Goal: Connect with others: Connect with other users

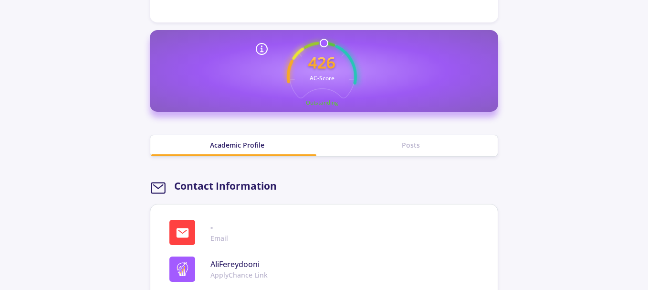
scroll to position [1384, 0]
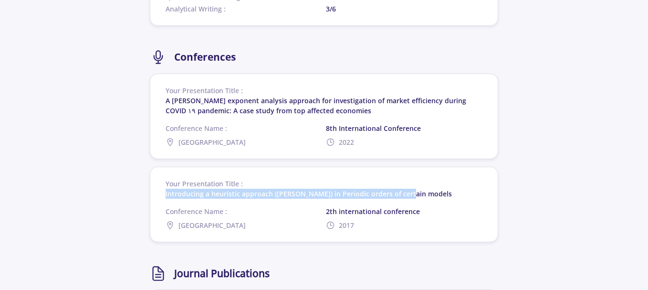
drag, startPoint x: 163, startPoint y: 198, endPoint x: 418, endPoint y: 197, distance: 255.3
click at [418, 197] on section "Your Presentation Title : Introducing a heuristic approach ([PERSON_NAME]) in P…" at bounding box center [324, 204] width 348 height 75
copy span "Introducing a heuristic approach ([PERSON_NAME]) in Periodic orders of certain …"
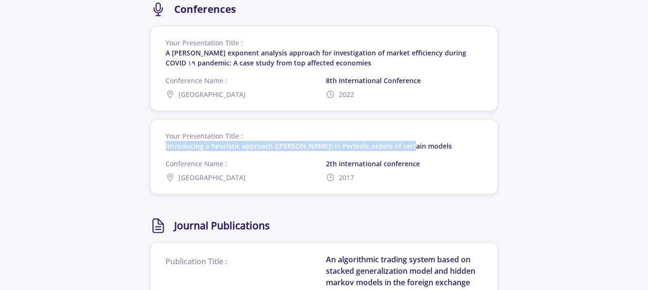
scroll to position [1493, 0]
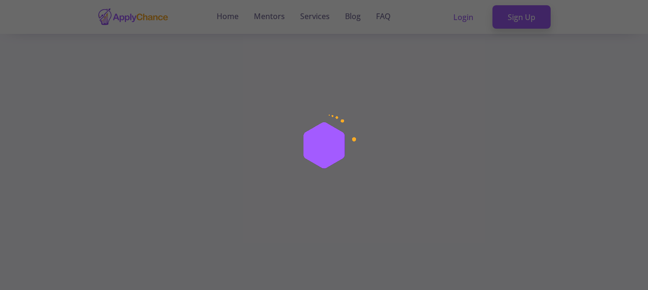
scroll to position [94, 0]
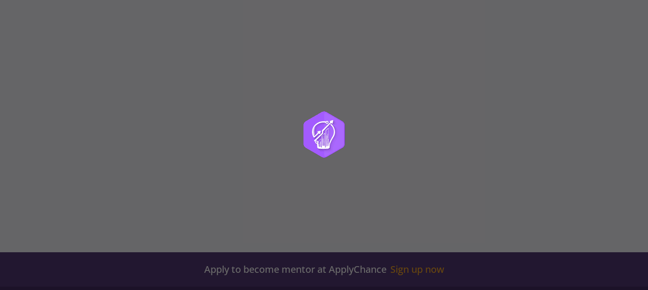
click at [535, 141] on div at bounding box center [324, 145] width 648 height 290
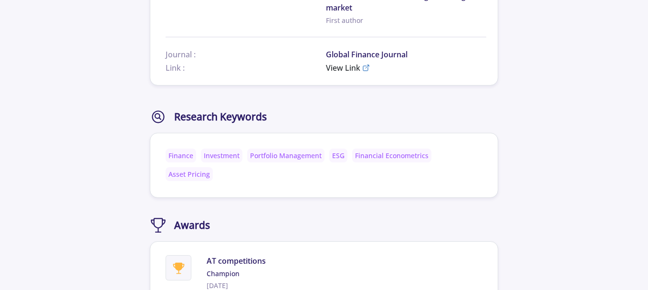
scroll to position [0, 0]
